Goal: Task Accomplishment & Management: Use online tool/utility

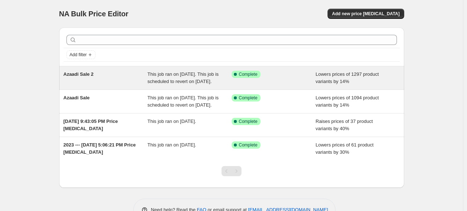
click at [117, 78] on div "Azaadi Sale 2" at bounding box center [106, 78] width 84 height 15
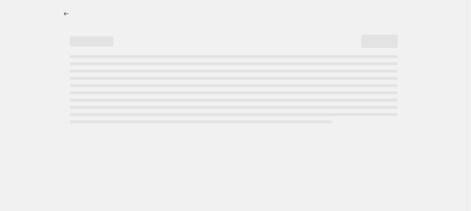
select select "percentage"
select select "tag"
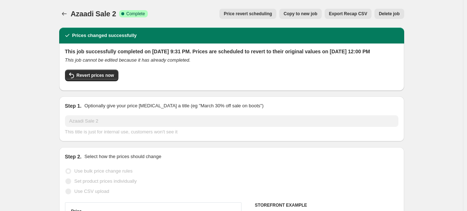
click at [309, 17] on button "Copy to new job" at bounding box center [300, 14] width 42 height 10
select select "percentage"
select select "tag"
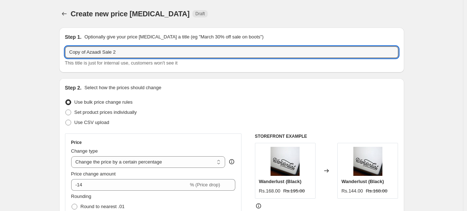
drag, startPoint x: 88, startPoint y: 52, endPoint x: 27, endPoint y: 54, distance: 61.8
click at [125, 50] on input "Azaadi Sale 2" at bounding box center [231, 52] width 333 height 12
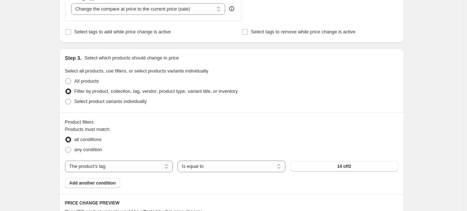
scroll to position [327, 0]
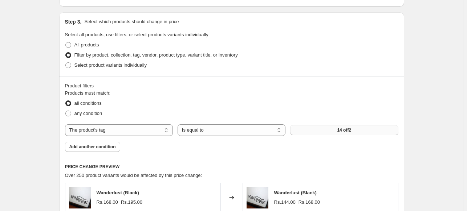
type input "Azaadi Sale 3"
click at [360, 127] on button "14 off2" at bounding box center [344, 130] width 108 height 10
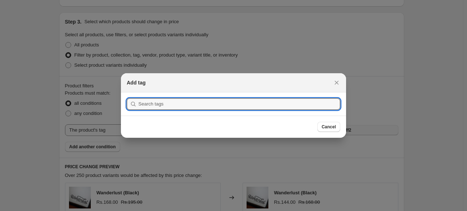
scroll to position [0, 0]
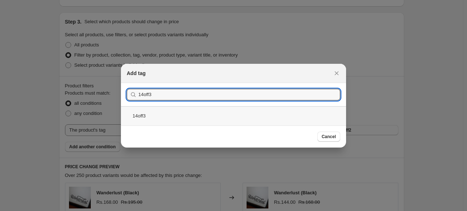
type input "14off3"
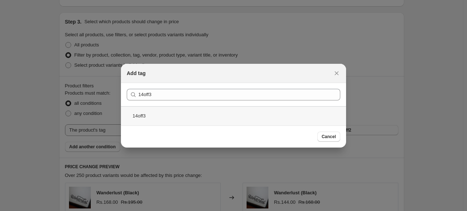
click at [171, 115] on div "14off3" at bounding box center [233, 115] width 225 height 19
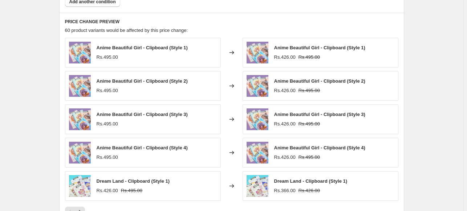
scroll to position [508, 0]
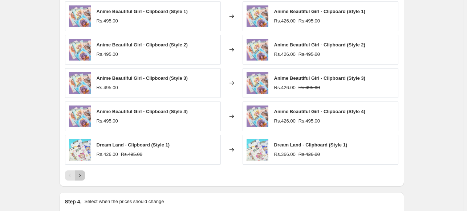
click at [82, 174] on icon "Next" at bounding box center [79, 175] width 7 height 7
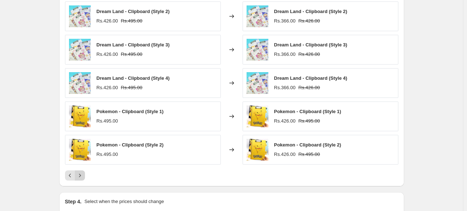
click at [82, 174] on icon "Next" at bounding box center [79, 175] width 7 height 7
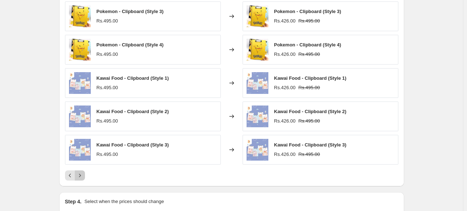
click at [82, 174] on icon "Next" at bounding box center [79, 175] width 7 height 7
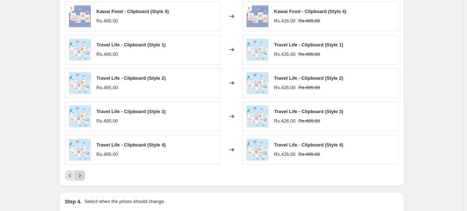
click at [83, 175] on icon "Next" at bounding box center [79, 175] width 7 height 7
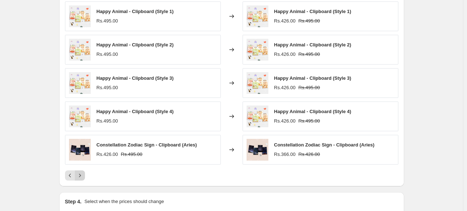
click at [83, 175] on icon "Next" at bounding box center [79, 175] width 7 height 7
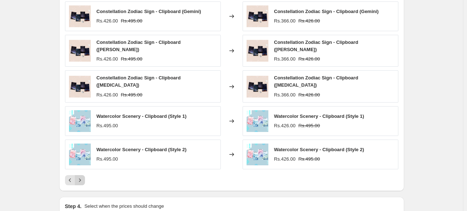
click at [83, 177] on icon "Next" at bounding box center [79, 180] width 7 height 7
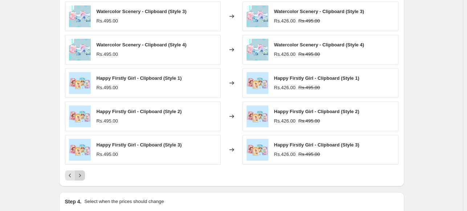
click at [83, 175] on icon "Next" at bounding box center [79, 175] width 7 height 7
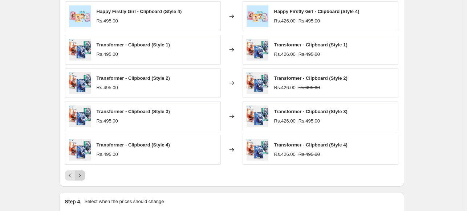
click at [83, 175] on icon "Next" at bounding box center [79, 175] width 7 height 7
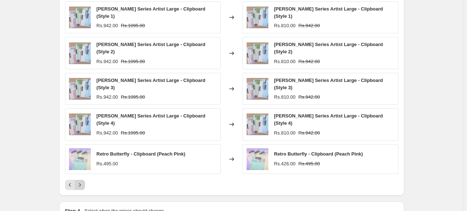
click at [80, 186] on icon "Next" at bounding box center [79, 185] width 7 height 7
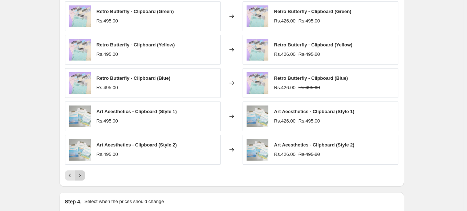
click at [83, 178] on icon "Next" at bounding box center [79, 175] width 7 height 7
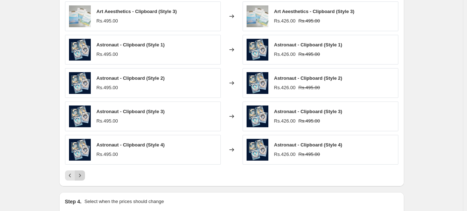
click at [83, 178] on icon "Next" at bounding box center [79, 175] width 7 height 7
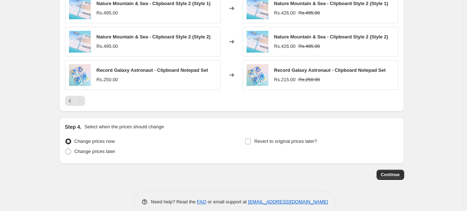
scroll to position [595, 0]
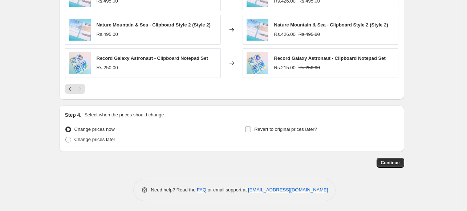
click at [249, 128] on input "Revert to original prices later?" at bounding box center [248, 130] width 6 height 6
checkbox input "true"
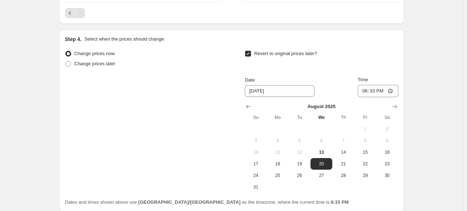
scroll to position [704, 0]
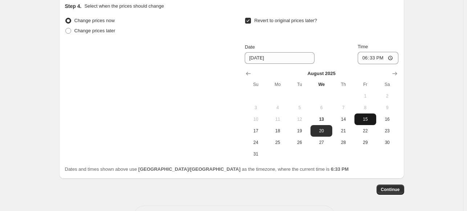
click at [367, 119] on span "15" at bounding box center [365, 120] width 16 height 6
type input "[DATE]"
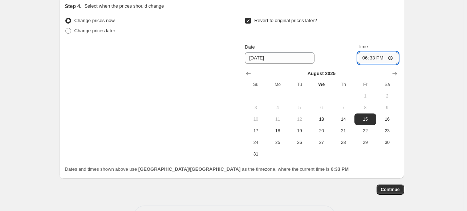
click at [381, 57] on input "18:33" at bounding box center [378, 58] width 41 height 12
click at [371, 57] on input "18:33" at bounding box center [378, 58] width 41 height 12
click at [393, 57] on input "18:33" at bounding box center [378, 58] width 41 height 12
type input "12:00"
click at [393, 21] on div "Revert to original prices later?" at bounding box center [321, 27] width 153 height 22
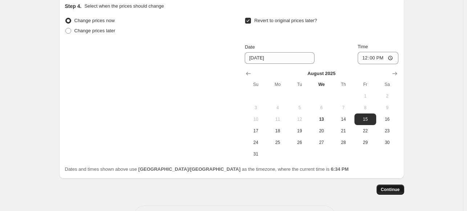
click at [393, 187] on span "Continue" at bounding box center [390, 190] width 19 height 6
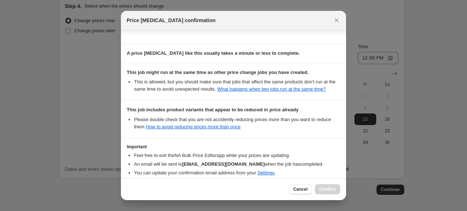
scroll to position [146, 0]
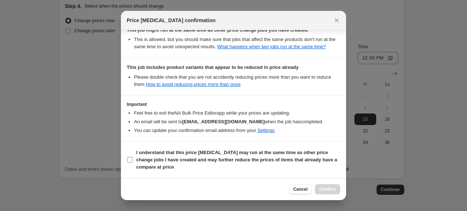
click at [131, 161] on input "I understand that this price [MEDICAL_DATA] may run at the same time as other p…" at bounding box center [130, 160] width 6 height 6
checkbox input "true"
click at [334, 190] on span "Confirm" at bounding box center [327, 190] width 17 height 6
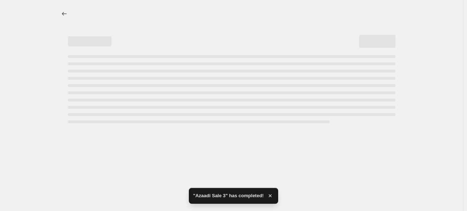
select select "percentage"
select select "tag"
